Goal: Check status: Check status

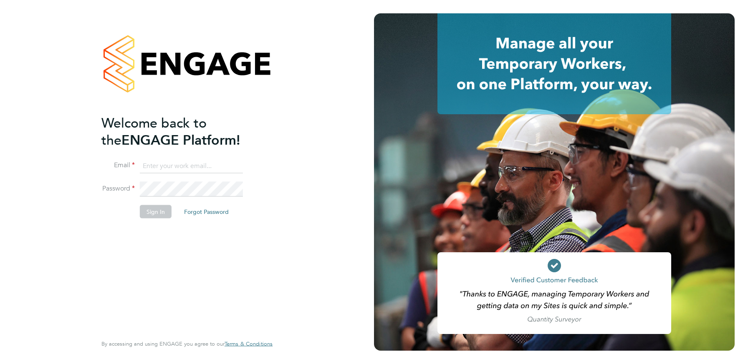
type input "kate.slezavina@gmail.com"
click at [148, 212] on button "Sign In" at bounding box center [156, 211] width 32 height 13
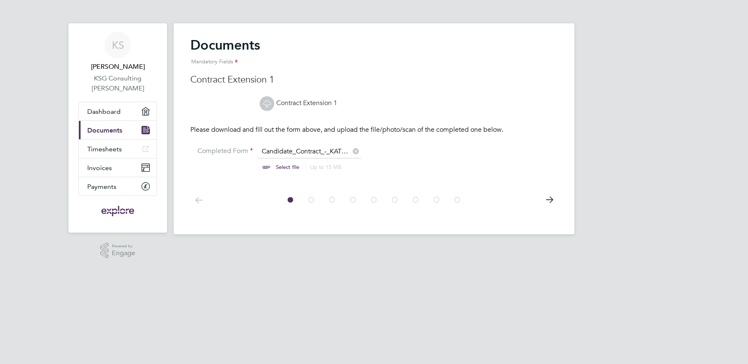
scroll to position [11, 104]
click at [290, 102] on link "Contract Extension 1" at bounding box center [299, 103] width 78 height 8
